Goal: Task Accomplishment & Management: Complete application form

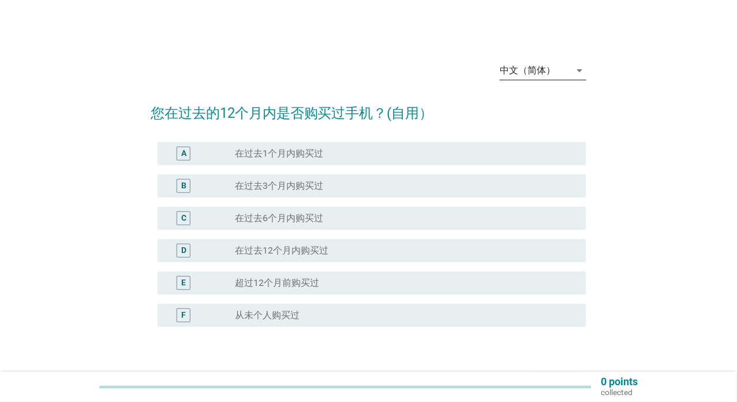
click at [578, 70] on icon "arrow_drop_down" at bounding box center [579, 70] width 14 height 14
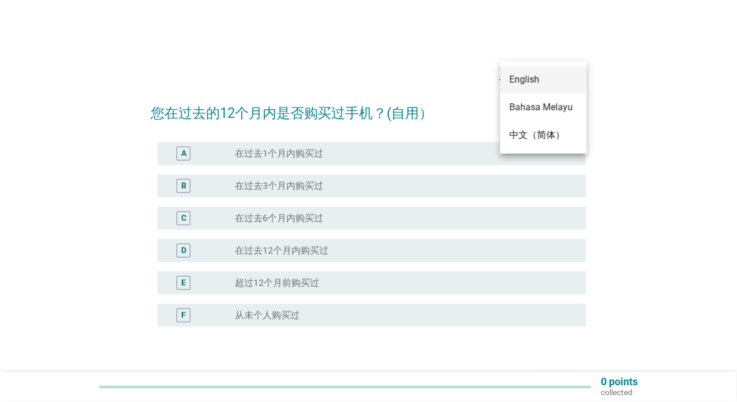
click at [555, 85] on div "English" at bounding box center [543, 80] width 68 height 14
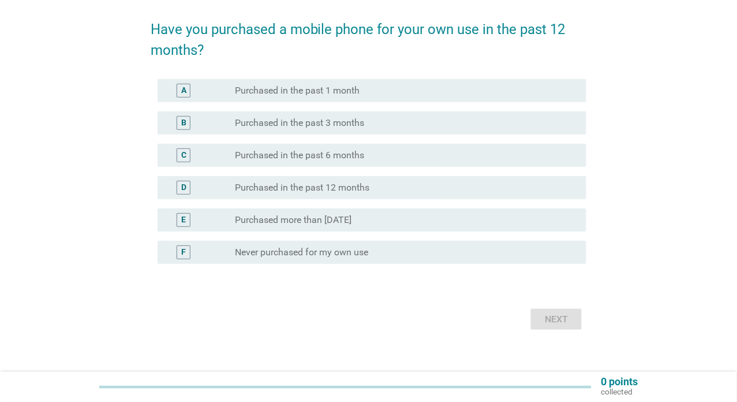
scroll to position [85, 0]
click at [333, 189] on label "Purchased in the past 12 months" at bounding box center [302, 187] width 134 height 12
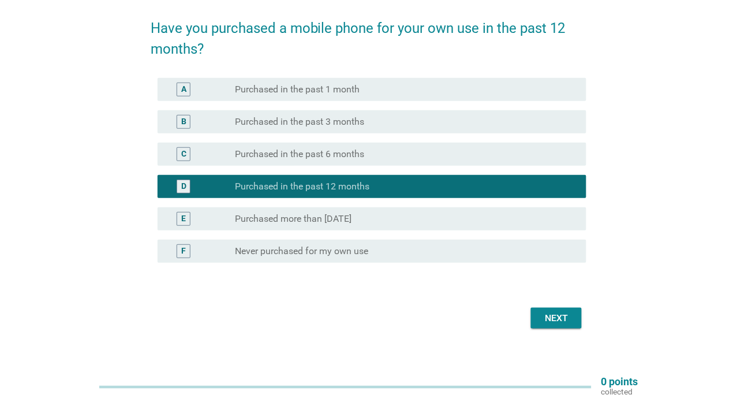
click at [573, 316] on button "Next" at bounding box center [556, 318] width 51 height 21
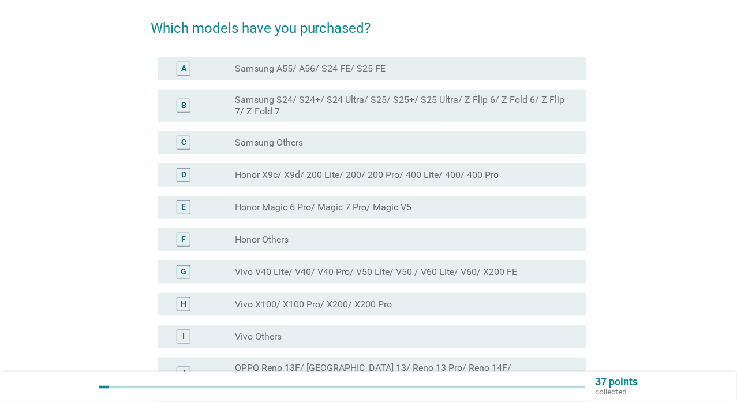
scroll to position [0, 0]
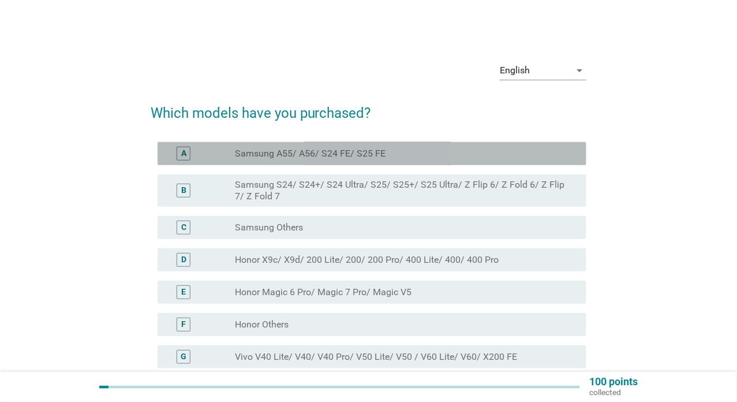
click at [359, 154] on label "Samsung A55/ A56/ S24 FE/ S25 FE" at bounding box center [310, 154] width 151 height 12
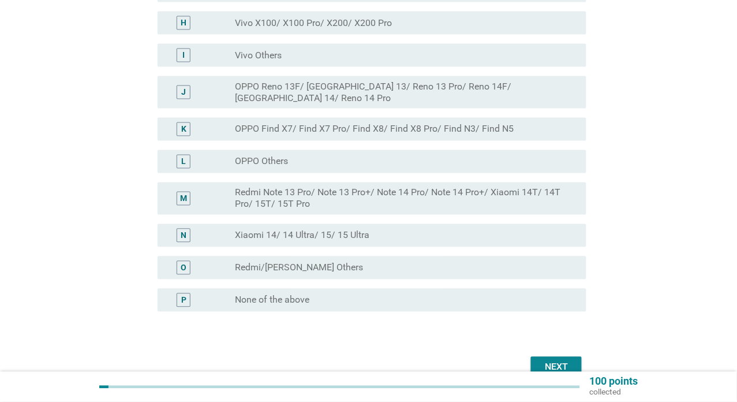
scroll to position [417, 0]
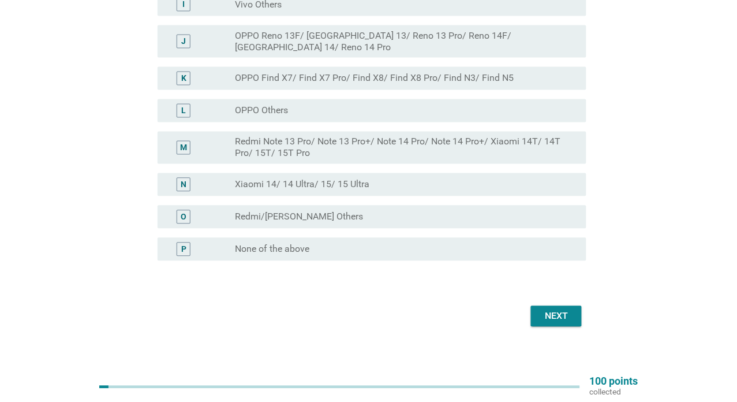
click at [550, 302] on div "Next" at bounding box center [369, 316] width 436 height 28
click at [556, 309] on div "Next" at bounding box center [556, 316] width 32 height 14
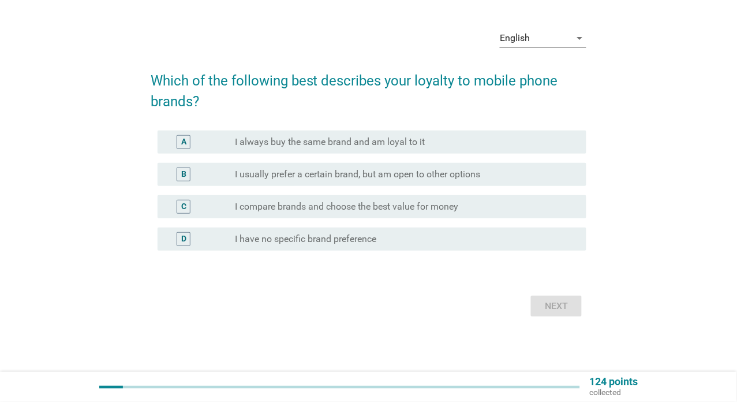
scroll to position [0, 0]
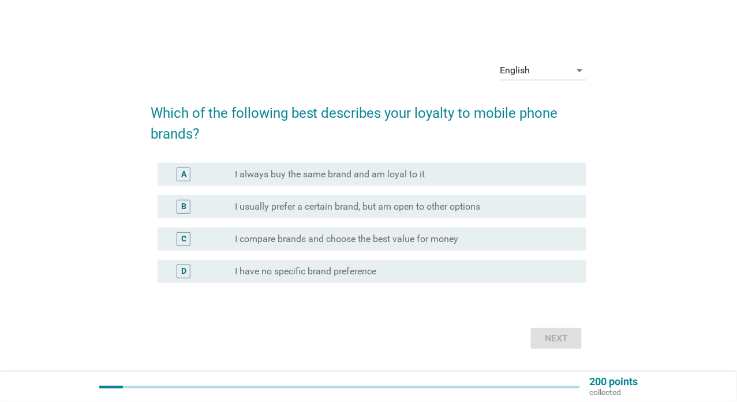
click at [242, 180] on div "radio_button_unchecked I always buy the same brand and am loyal to it" at bounding box center [406, 174] width 342 height 14
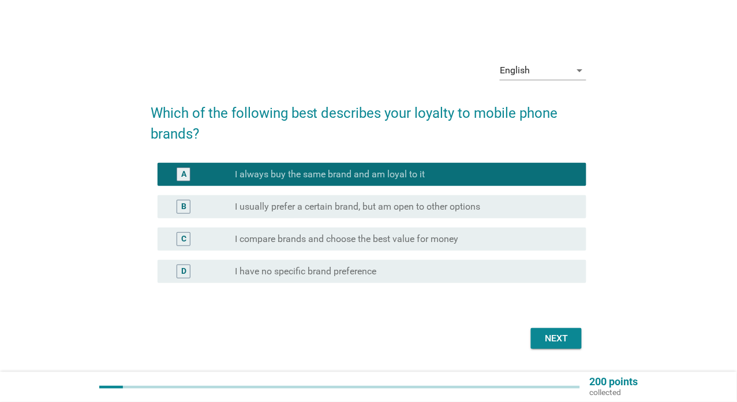
click at [583, 339] on div "Next" at bounding box center [369, 338] width 436 height 28
click at [567, 337] on div "Next" at bounding box center [556, 338] width 32 height 14
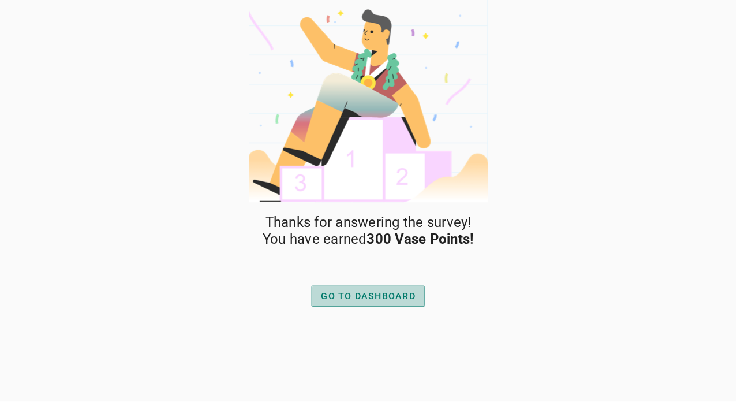
click at [398, 295] on div "GO TO DASHBOARD" at bounding box center [368, 296] width 95 height 14
